Goal: Navigation & Orientation: Find specific page/section

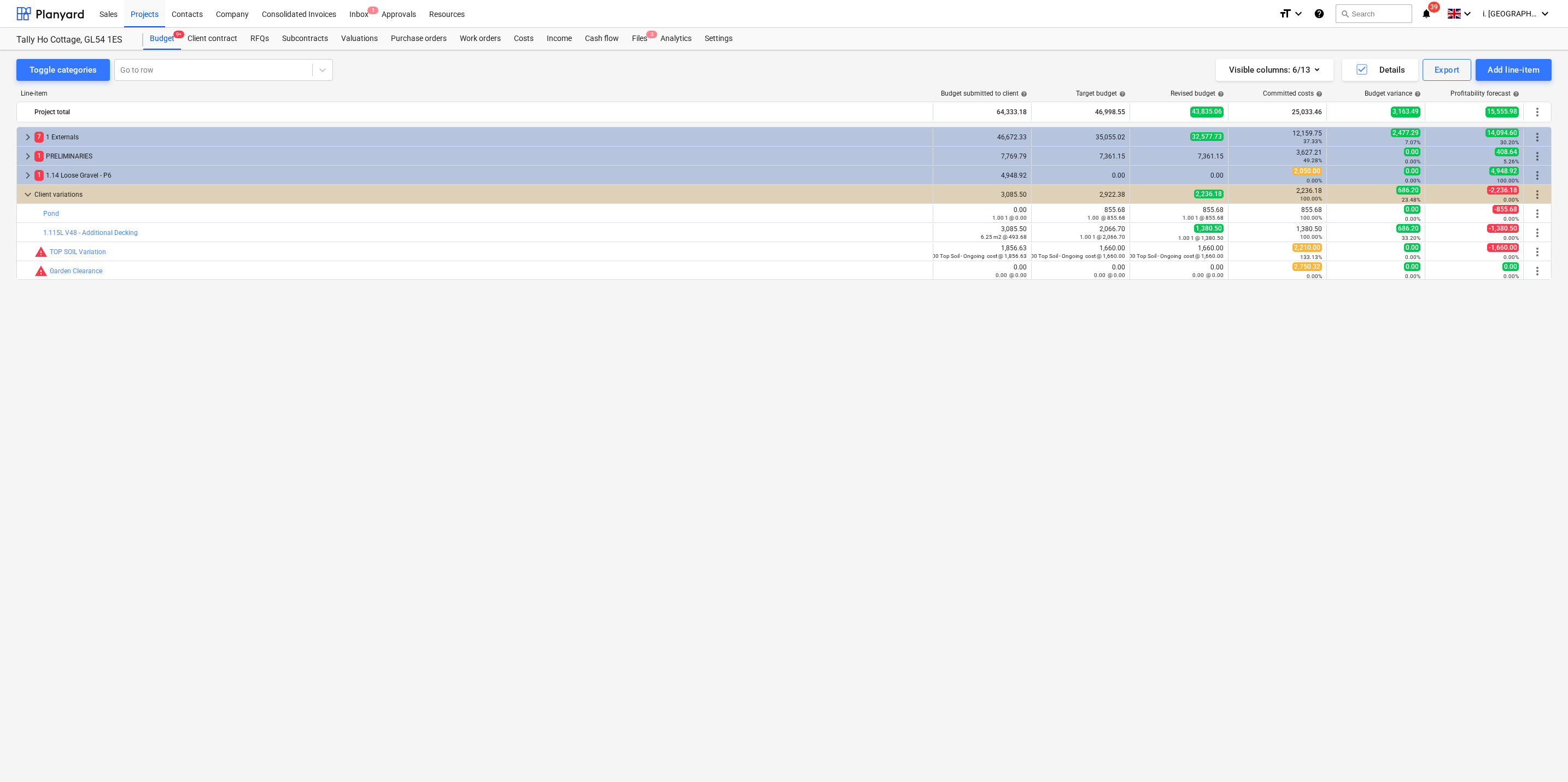
drag, startPoint x: 438, startPoint y: 10, endPoint x: 408, endPoint y: 49, distance: 49.2
click at [438, 10] on div "Resources" at bounding box center [447, 13] width 49 height 28
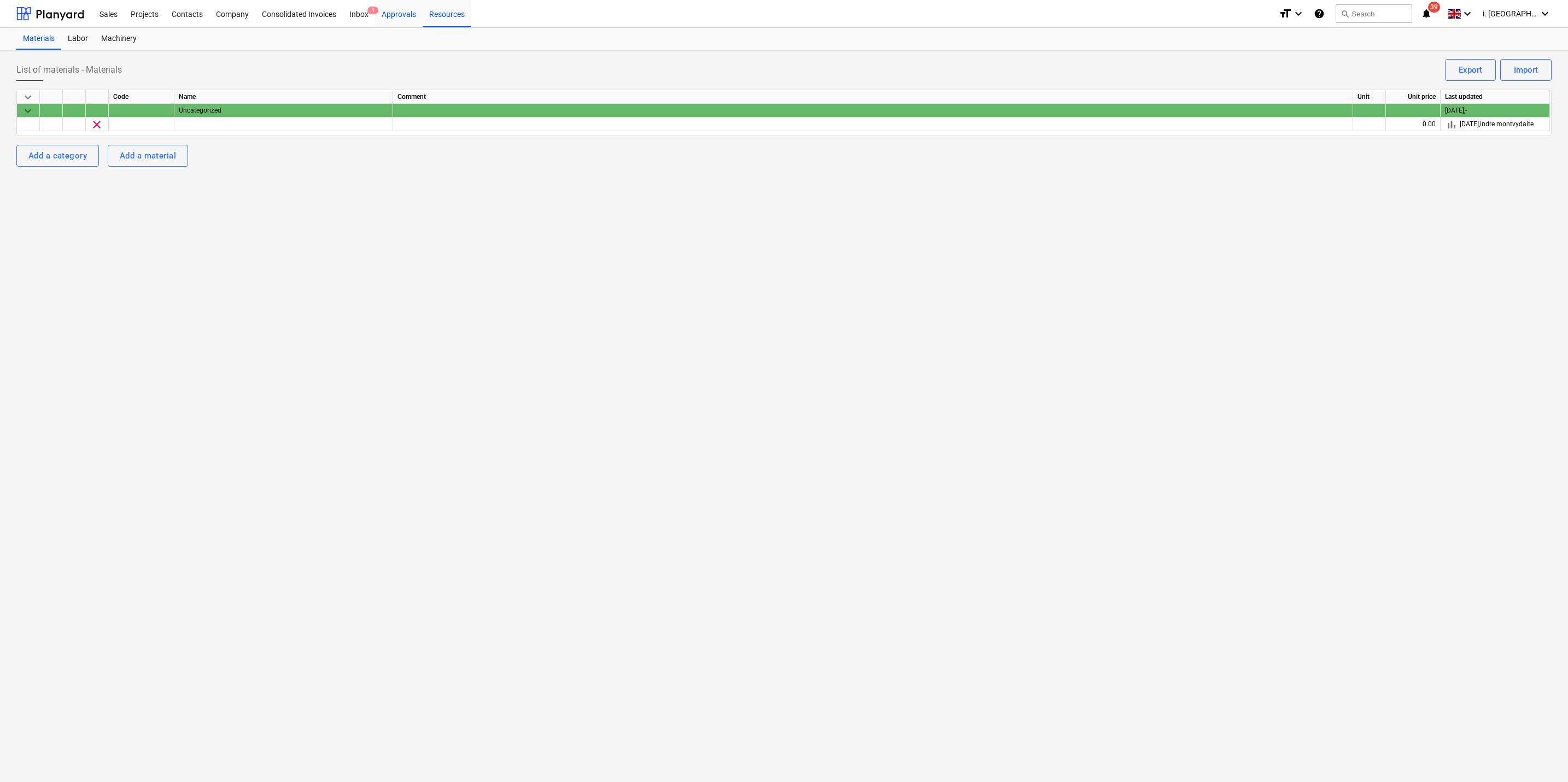
drag, startPoint x: 389, startPoint y: 13, endPoint x: 381, endPoint y: 16, distance: 8.5
click at [388, 12] on div "Approvals" at bounding box center [399, 13] width 47 height 28
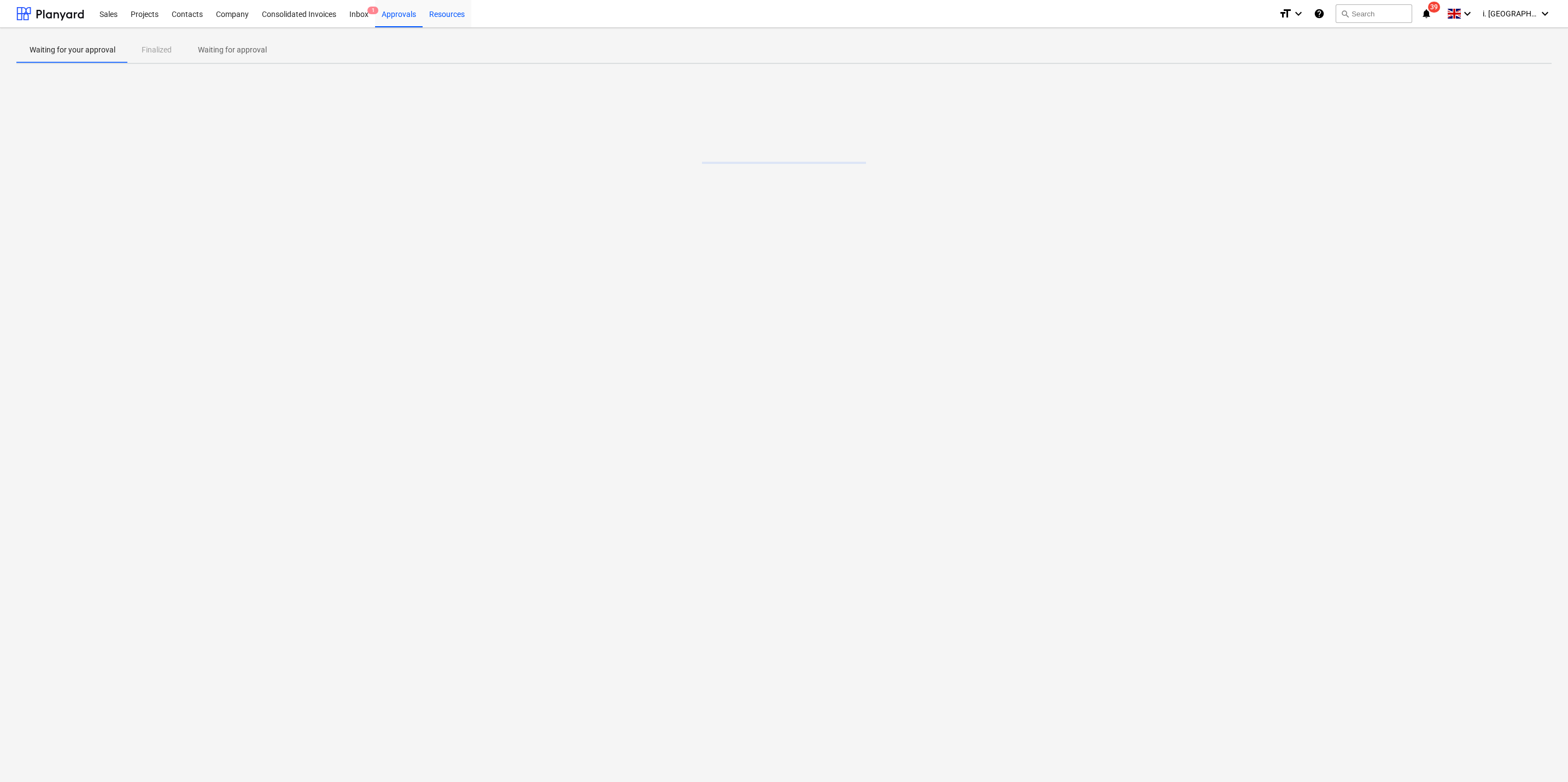
click at [453, 13] on div "Resources" at bounding box center [447, 13] width 49 height 28
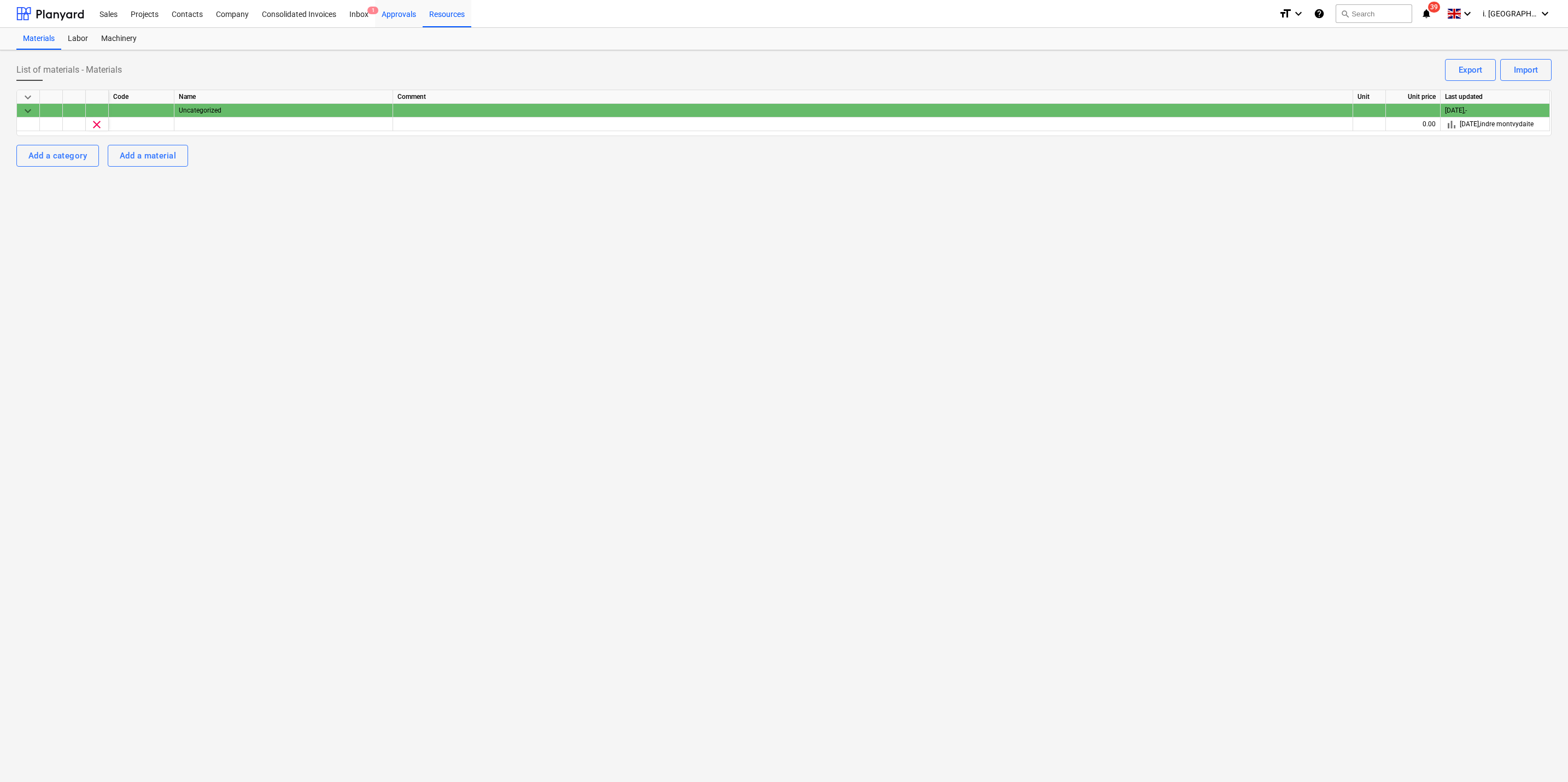
click at [379, 15] on div "Approvals" at bounding box center [399, 13] width 47 height 28
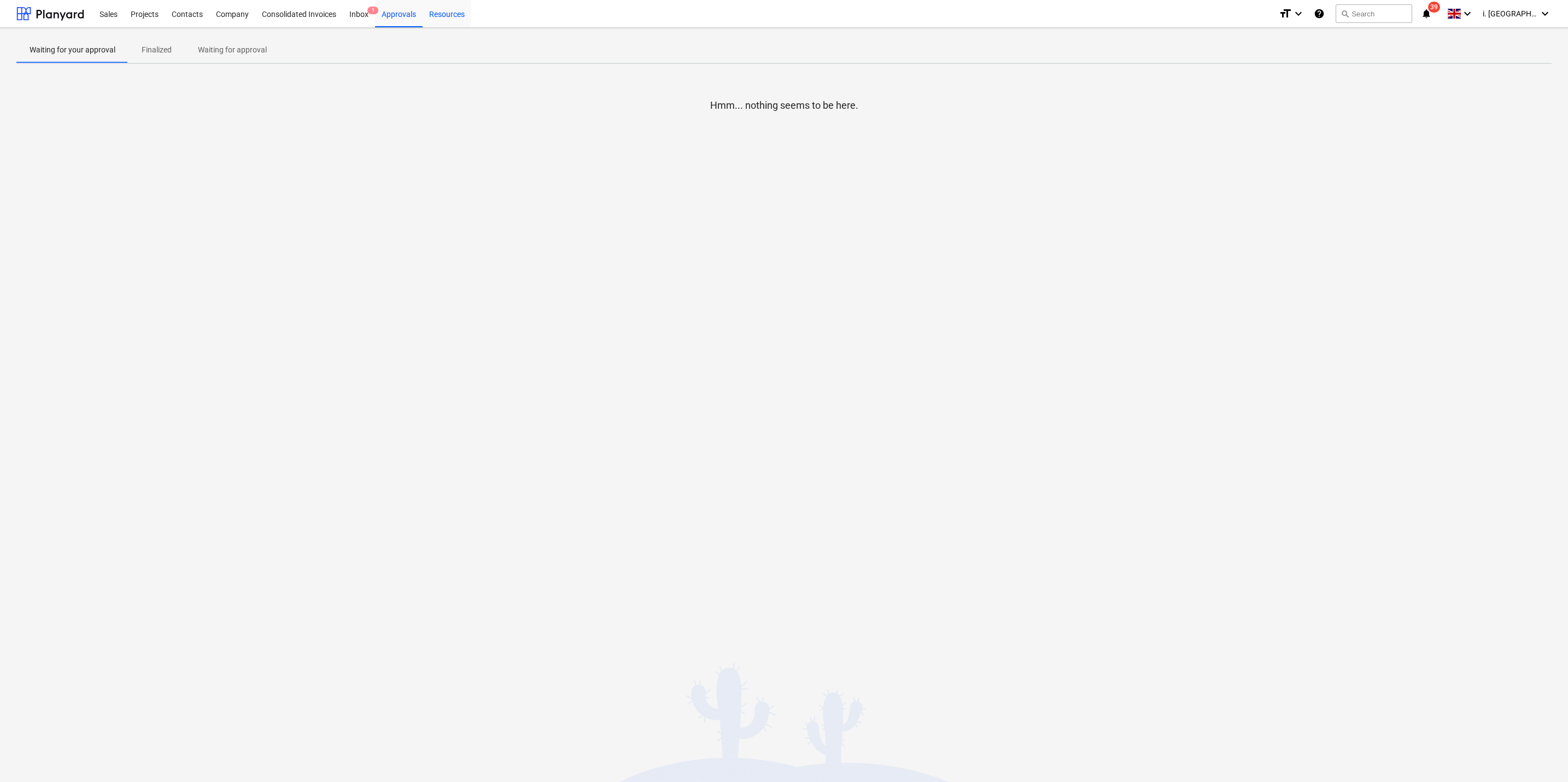
click at [434, 16] on div "Resources" at bounding box center [447, 13] width 49 height 28
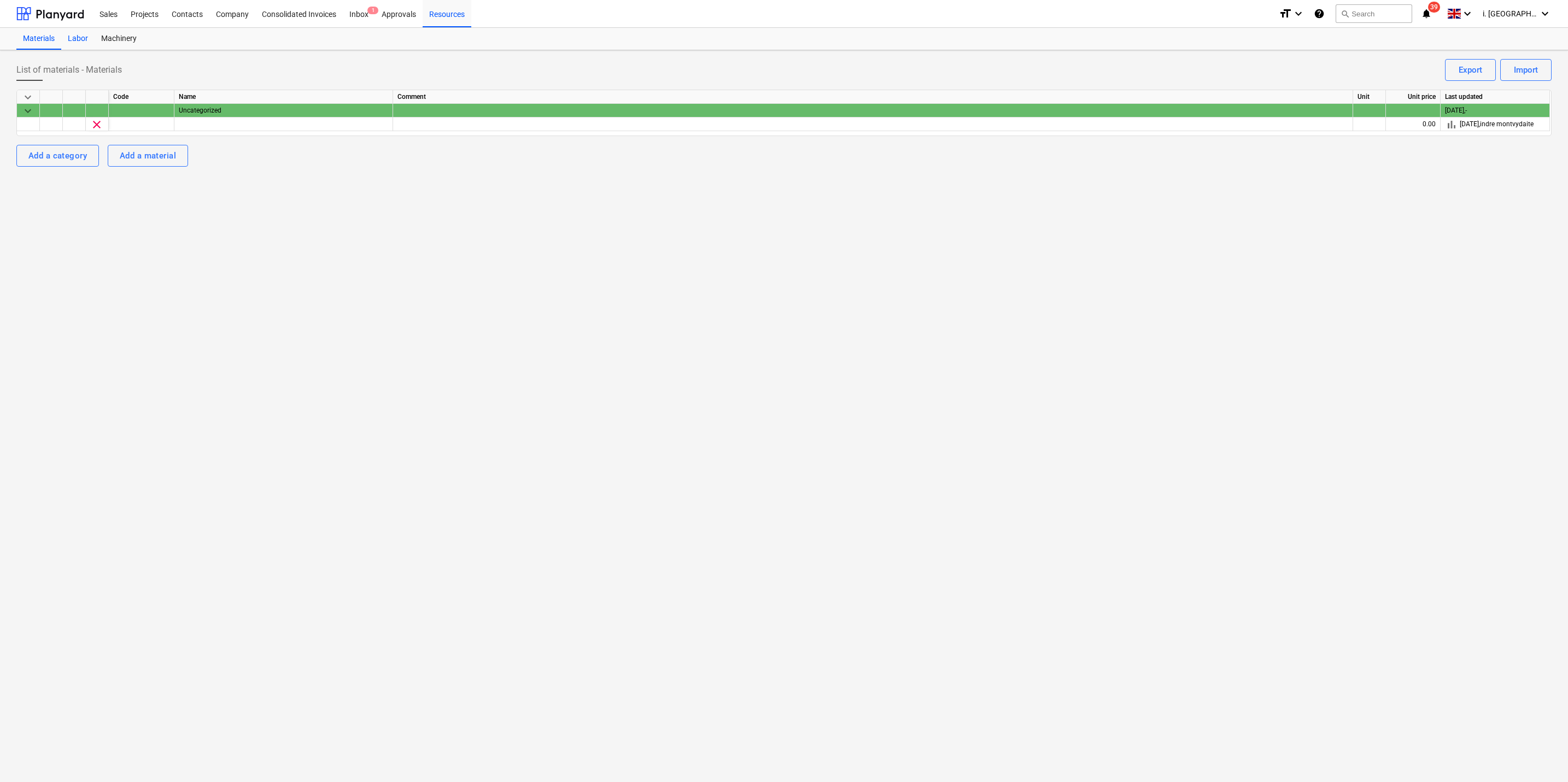
click at [86, 36] on div "Labor" at bounding box center [78, 39] width 34 height 22
